Goal: Task Accomplishment & Management: Manage account settings

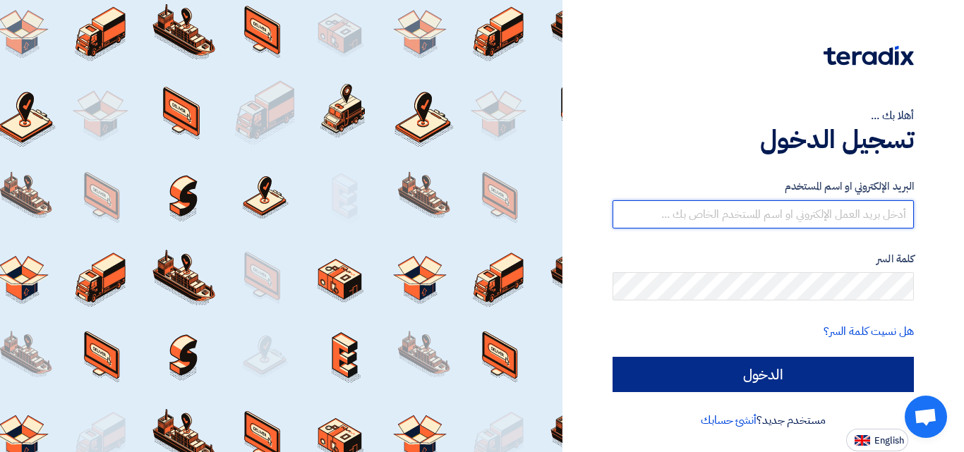
type input "[PERSON_NAME][EMAIL_ADDRESS][DOMAIN_NAME]"
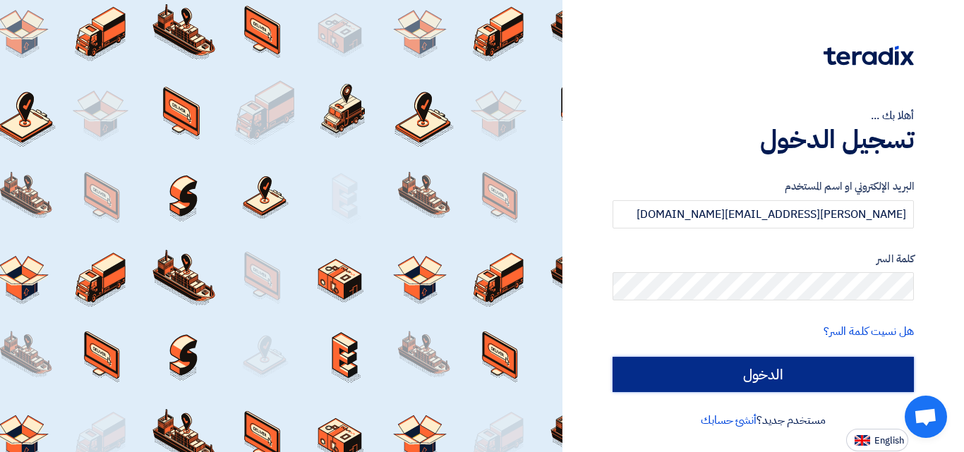
click at [838, 372] on input "الدخول" at bounding box center [762, 374] width 301 height 35
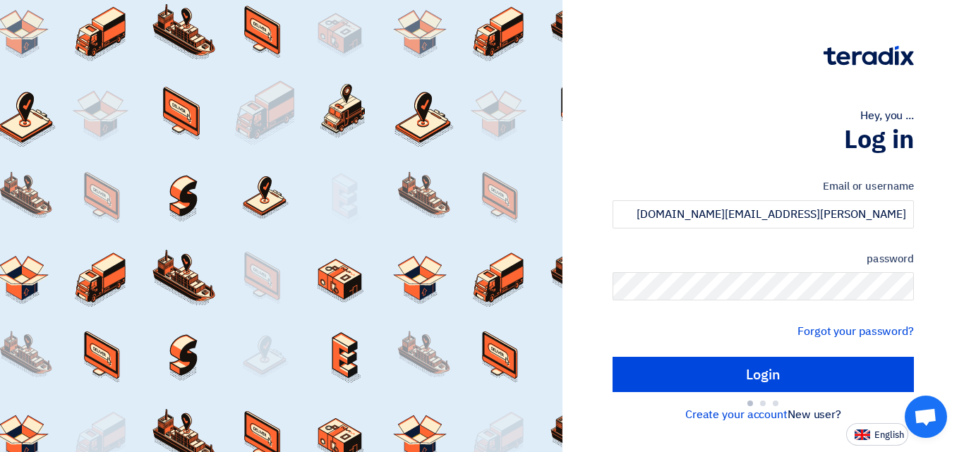
type input "Sign in"
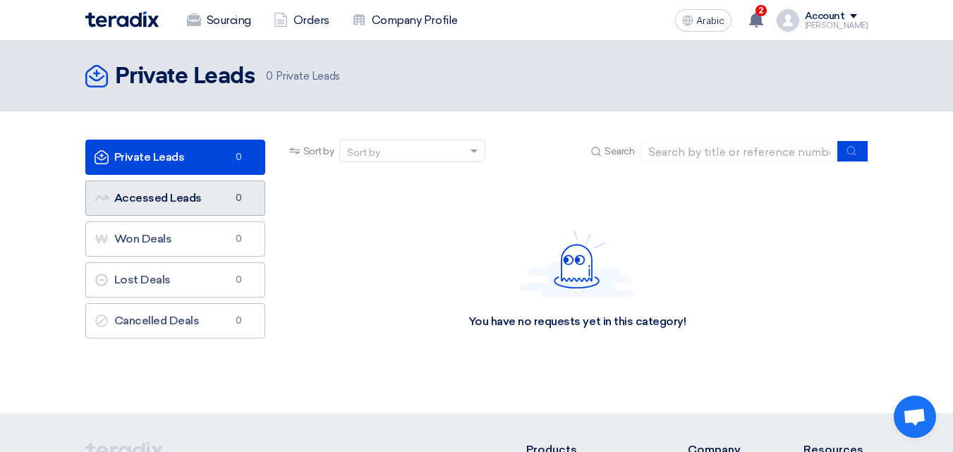
drag, startPoint x: 192, startPoint y: 201, endPoint x: 372, endPoint y: 232, distance: 183.2
click at [193, 201] on font "Accessed Leads" at bounding box center [157, 197] width 87 height 13
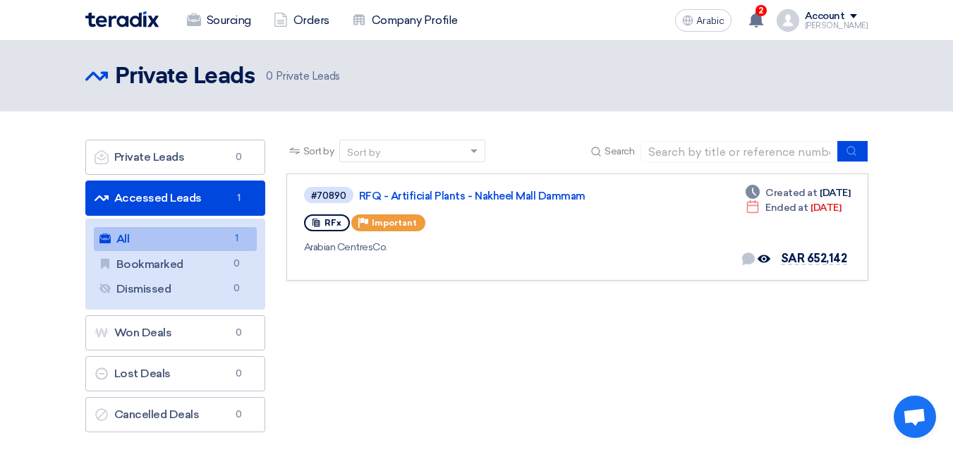
click at [222, 240] on link "All All 1" at bounding box center [175, 239] width 163 height 24
click at [770, 257] on icon "Offer seen by the buyer" at bounding box center [764, 259] width 13 height 13
click at [768, 260] on use at bounding box center [764, 259] width 13 height 8
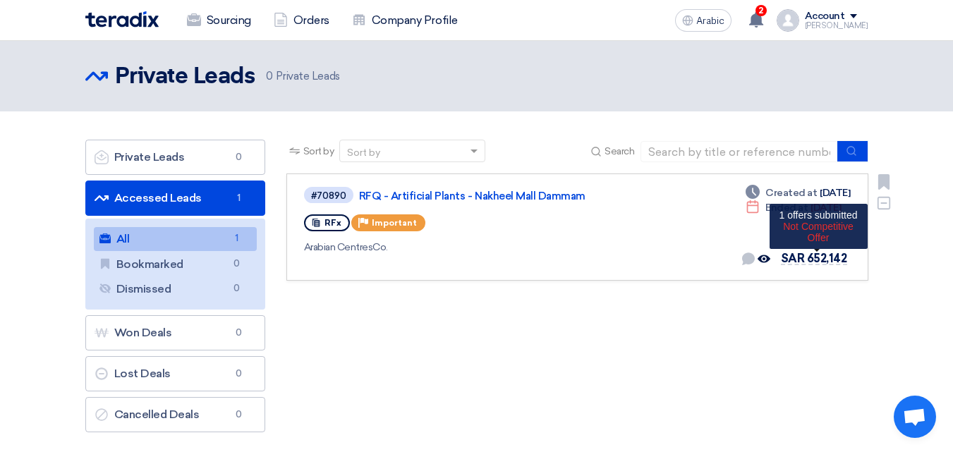
click at [801, 260] on font "SAR 652,142" at bounding box center [814, 258] width 66 height 13
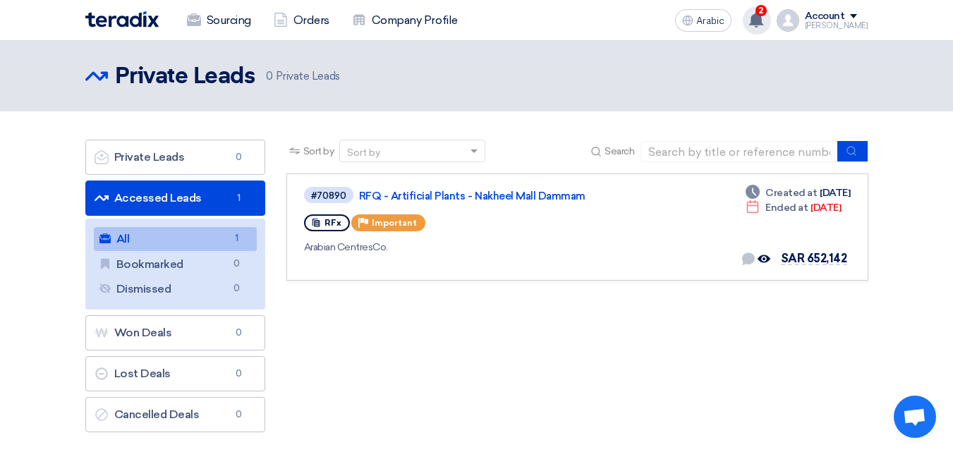
click at [763, 18] on use at bounding box center [756, 20] width 14 height 16
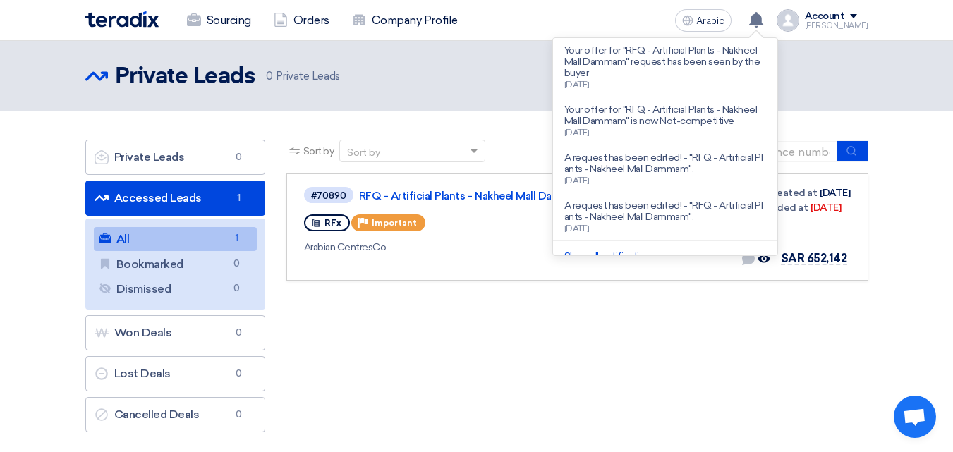
click at [546, 328] on div "Sort by Sort by Search Category Owner Type" at bounding box center [577, 290] width 603 height 300
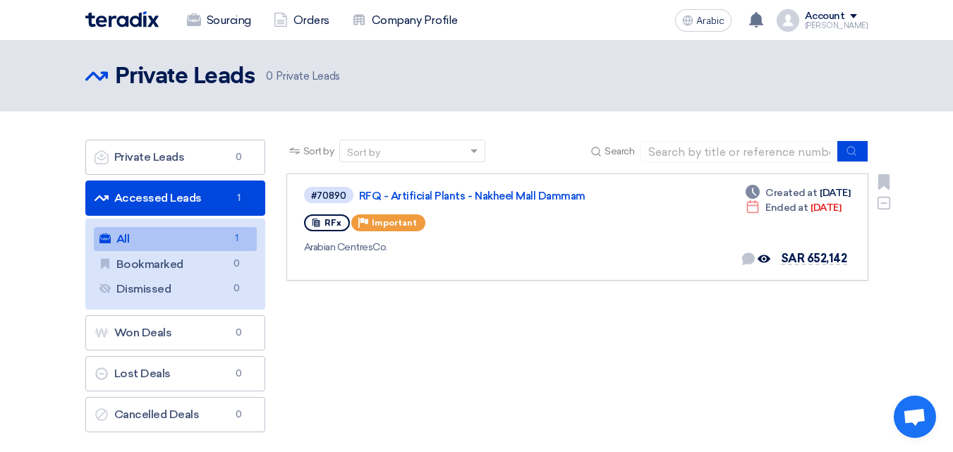
scroll to position [71, 0]
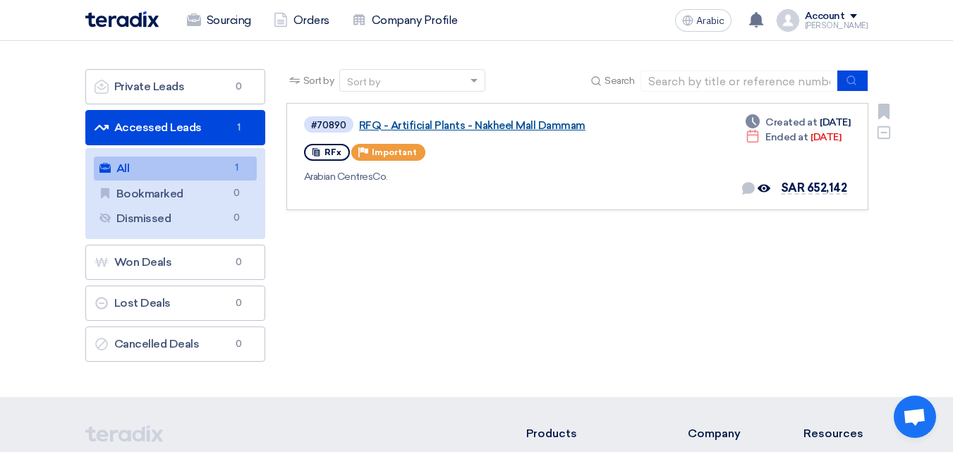
click at [470, 125] on font "RFQ - Artificial Plants - Nakheel Mall Dammam" at bounding box center [472, 125] width 226 height 13
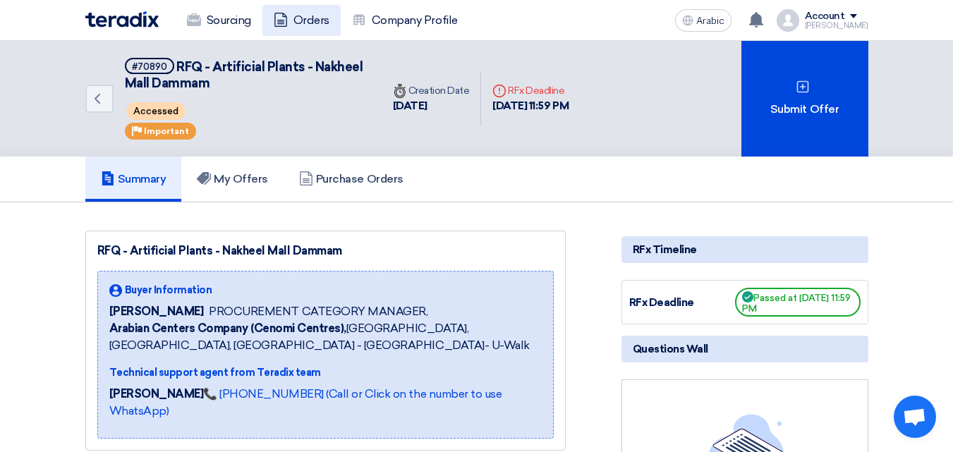
click at [279, 18] on icon at bounding box center [281, 20] width 14 height 14
